Goal: Find specific fact: Find specific fact

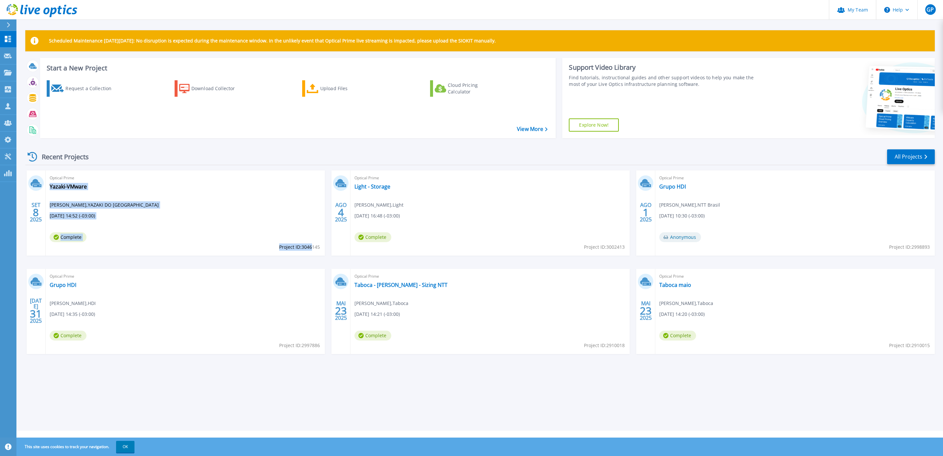
drag, startPoint x: 320, startPoint y: 246, endPoint x: 312, endPoint y: 247, distance: 8.6
click at [312, 247] on div "Optical Prime Yazaki-VMware [PERSON_NAME] , YAZAKI DO [GEOGRAPHIC_DATA] [DATE] …" at bounding box center [185, 212] width 279 height 85
click at [313, 246] on span "Project ID: 3046145" at bounding box center [299, 246] width 41 height 7
drag, startPoint x: 322, startPoint y: 247, endPoint x: 310, endPoint y: 248, distance: 12.2
click at [310, 248] on div "Optical Prime Yazaki-VMware [PERSON_NAME] , YAZAKI DO [GEOGRAPHIC_DATA] [DATE] …" at bounding box center [185, 212] width 279 height 85
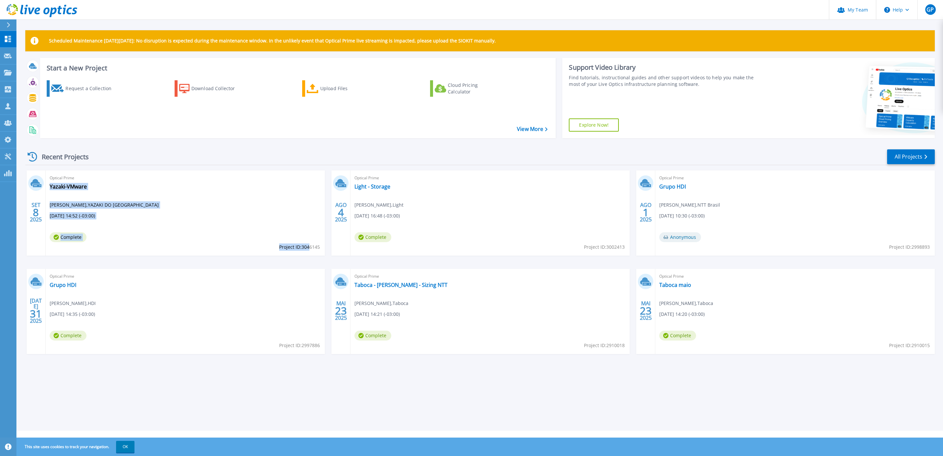
drag, startPoint x: 310, startPoint y: 248, endPoint x: 294, endPoint y: 249, distance: 15.5
click at [294, 249] on span "Project ID: 3046145" at bounding box center [299, 246] width 41 height 7
drag, startPoint x: 300, startPoint y: 247, endPoint x: 319, endPoint y: 249, distance: 18.9
click at [319, 249] on span "Project ID: 3046145" at bounding box center [299, 246] width 41 height 7
copy span "3046145"
